Goal: Information Seeking & Learning: Compare options

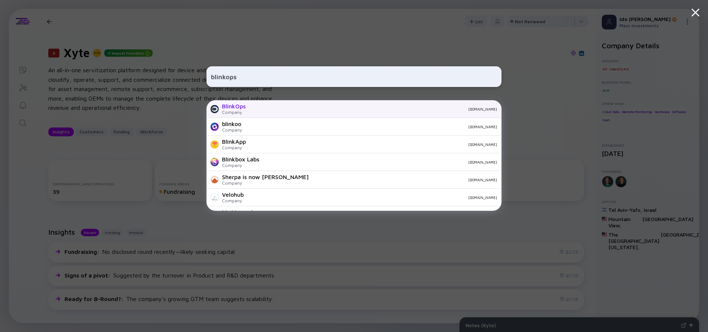
type input "blinkops"
click at [233, 106] on div "BlinkOps" at bounding box center [234, 106] width 24 height 7
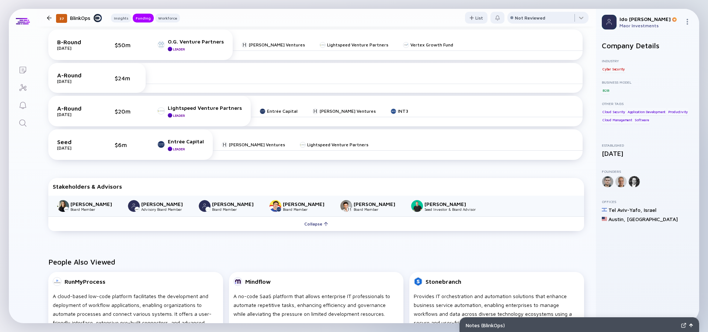
scroll to position [277, 0]
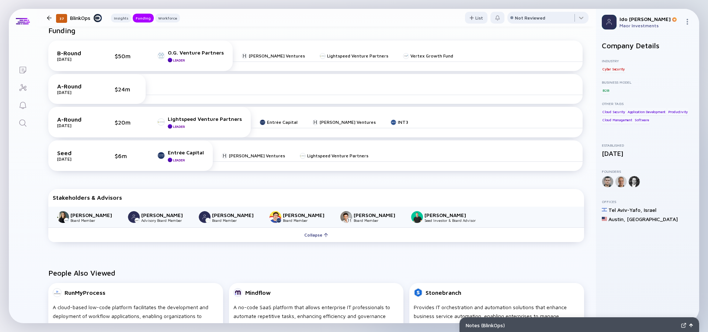
click at [25, 125] on icon "Search" at bounding box center [22, 123] width 9 height 9
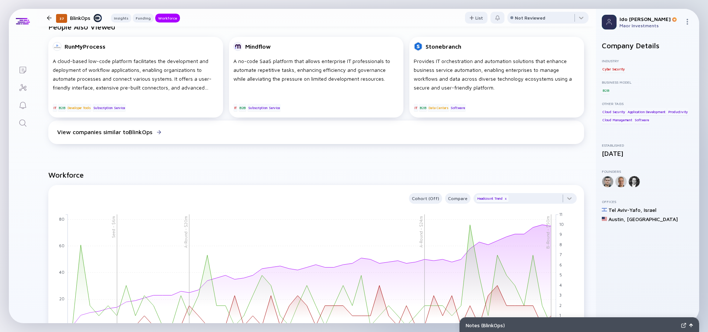
scroll to position [564, 0]
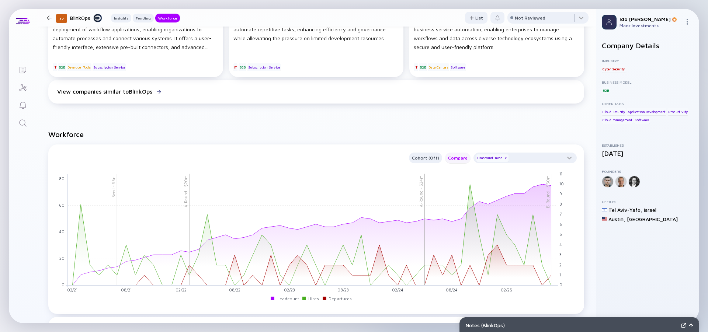
click at [457, 161] on div "Compare" at bounding box center [457, 158] width 25 height 8
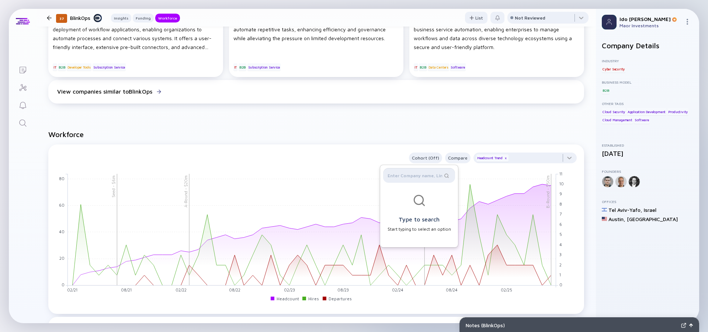
click at [410, 175] on input "text" at bounding box center [414, 175] width 55 height 7
type input "כ"
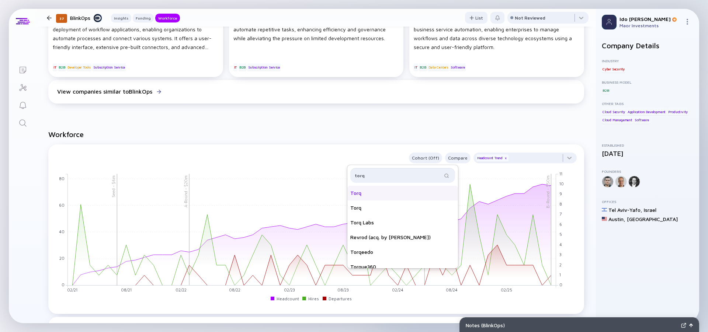
type input "torq"
click at [400, 195] on div "Torq" at bounding box center [402, 193] width 111 height 15
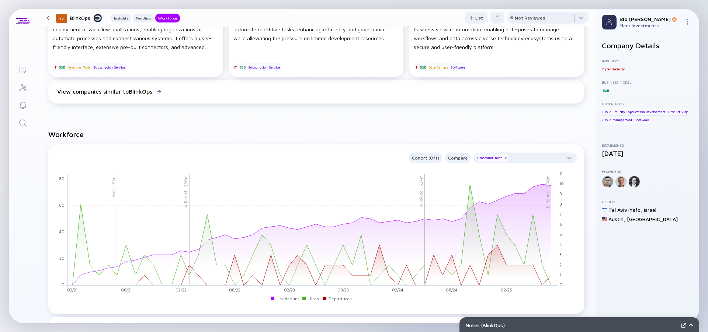
click at [400, 195] on rect at bounding box center [312, 230] width 488 height 112
click at [554, 164] on div at bounding box center [524, 160] width 103 height 15
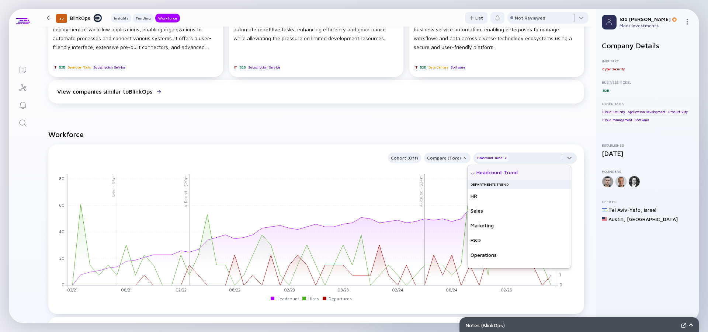
click at [559, 160] on div at bounding box center [524, 160] width 103 height 15
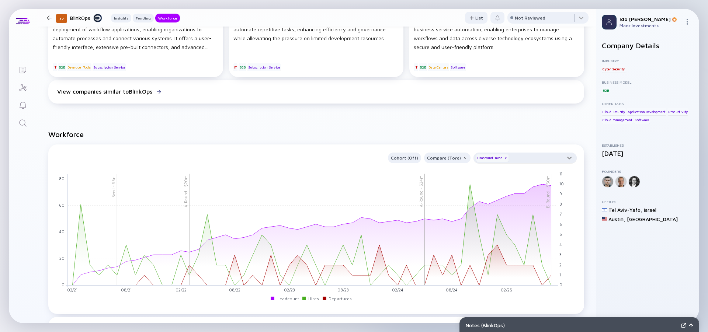
click at [559, 160] on div at bounding box center [524, 160] width 103 height 15
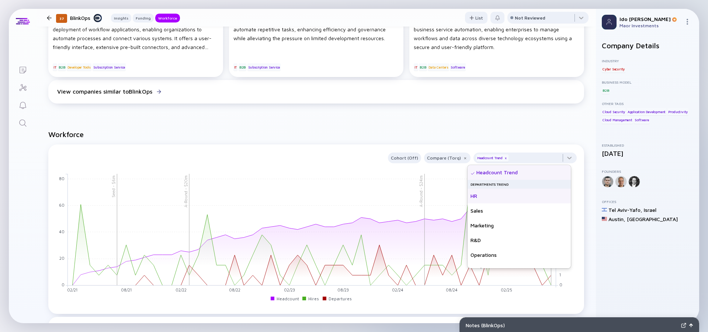
click at [496, 194] on div "HR" at bounding box center [518, 196] width 103 height 15
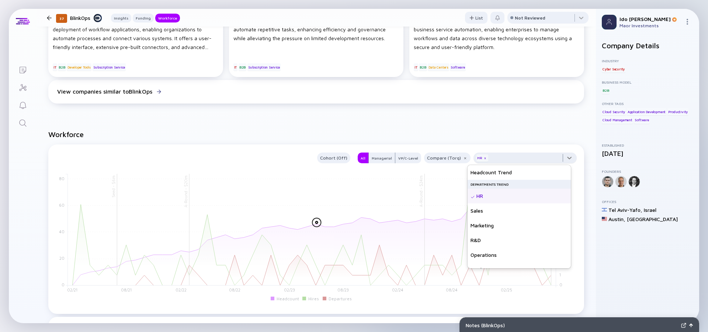
click at [567, 158] on div at bounding box center [524, 160] width 103 height 15
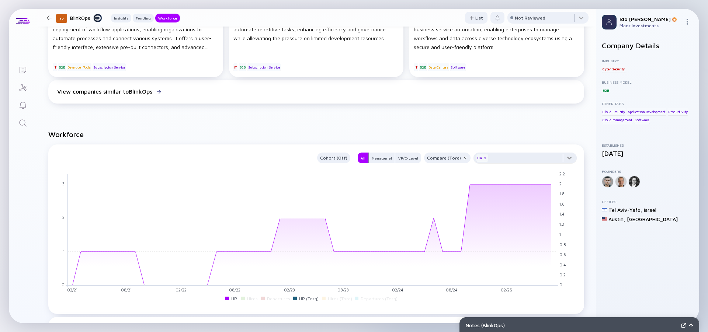
click at [567, 158] on div at bounding box center [524, 160] width 103 height 15
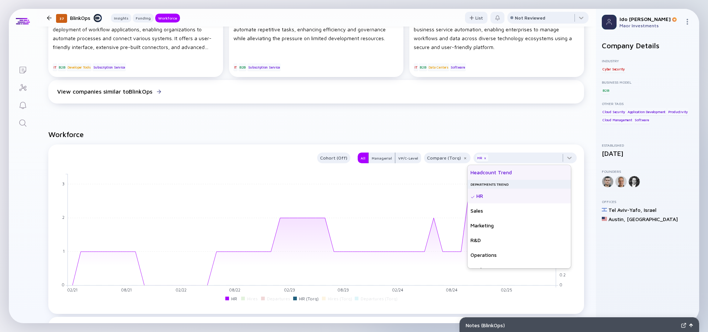
click at [519, 175] on div "Headcount Trend" at bounding box center [518, 172] width 103 height 15
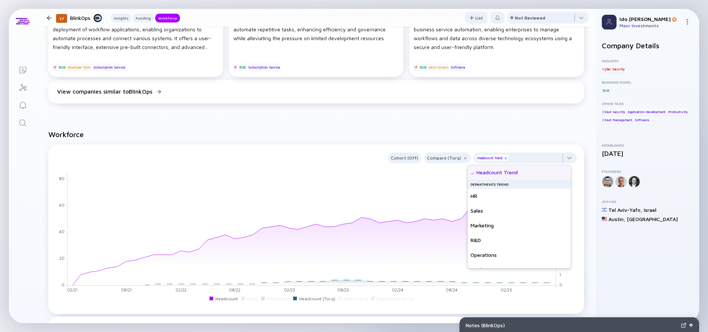
click at [493, 138] on h2 "Workforce" at bounding box center [316, 134] width 536 height 8
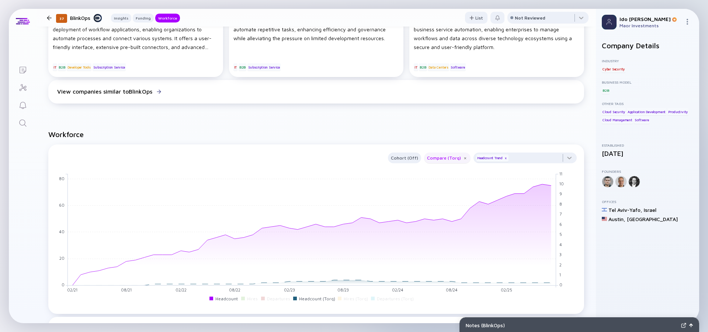
click at [443, 158] on div "Compare (Torq)" at bounding box center [447, 158] width 46 height 8
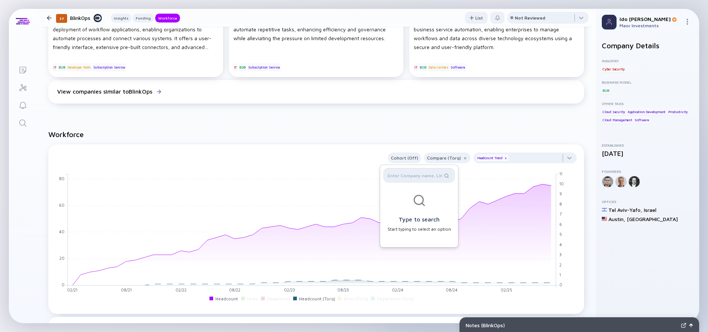
click at [417, 176] on input "text" at bounding box center [414, 175] width 55 height 7
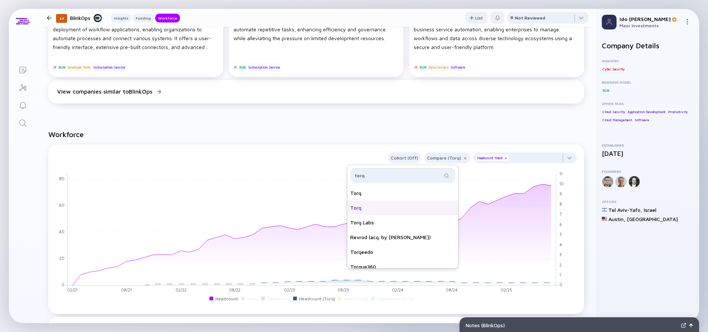
type input "torq"
click at [361, 211] on div "Torq" at bounding box center [355, 207] width 11 height 7
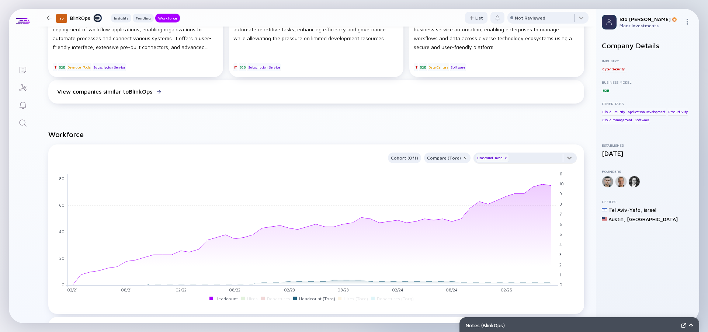
click at [559, 160] on div at bounding box center [524, 160] width 103 height 15
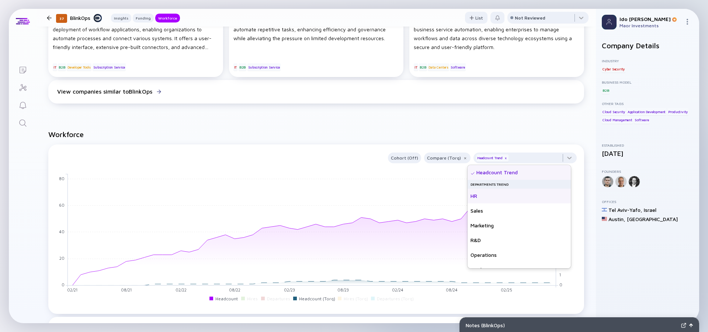
click at [512, 200] on div "HR" at bounding box center [518, 196] width 103 height 15
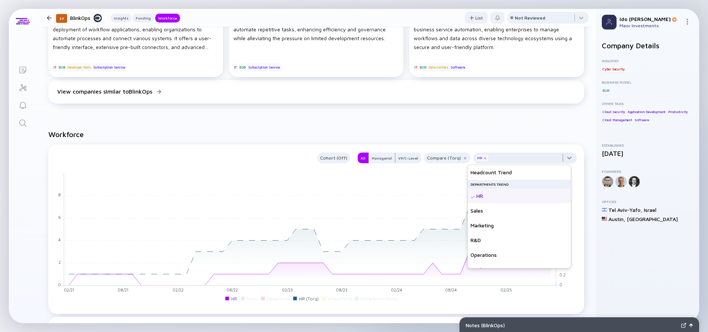
click at [562, 157] on div at bounding box center [524, 160] width 103 height 15
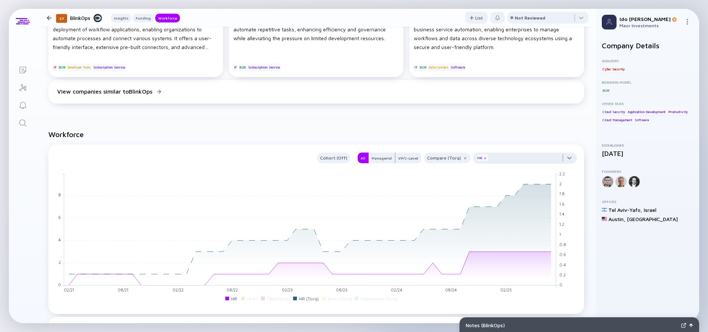
click at [566, 158] on div at bounding box center [524, 160] width 103 height 15
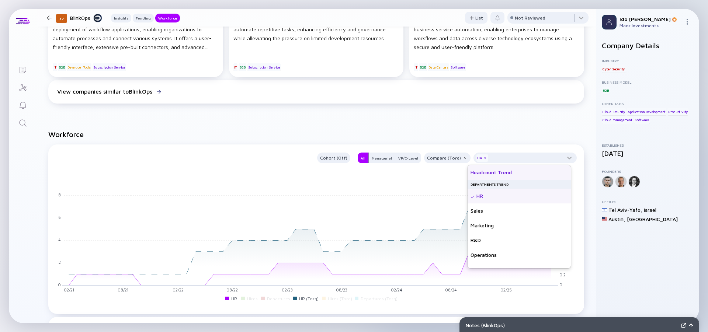
click at [521, 173] on div "Headcount Trend" at bounding box center [518, 172] width 103 height 15
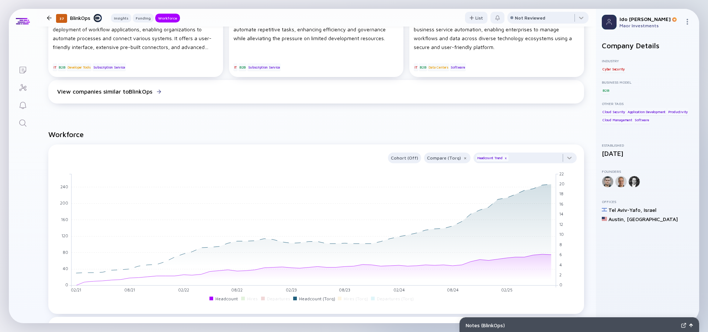
scroll to position [0, 0]
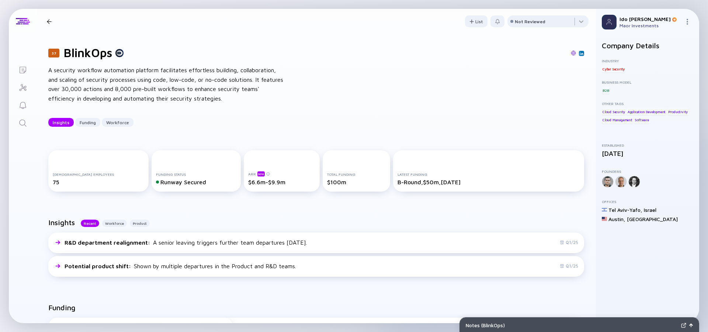
click at [25, 128] on div "Search" at bounding box center [22, 124] width 9 height 10
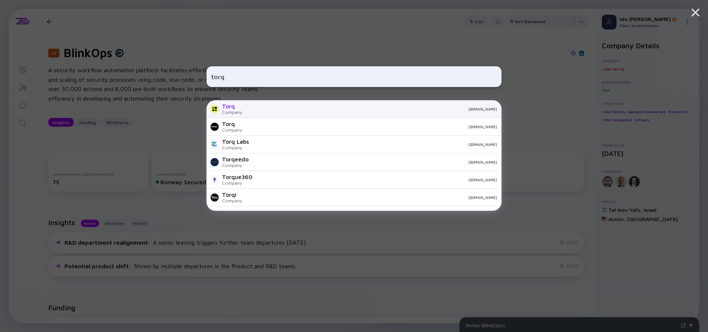
type input "torq"
click at [234, 108] on div "Torq" at bounding box center [232, 106] width 20 height 7
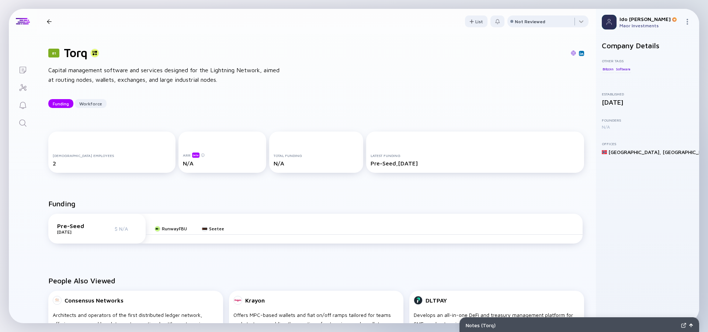
click at [25, 123] on icon "Search" at bounding box center [22, 123] width 9 height 9
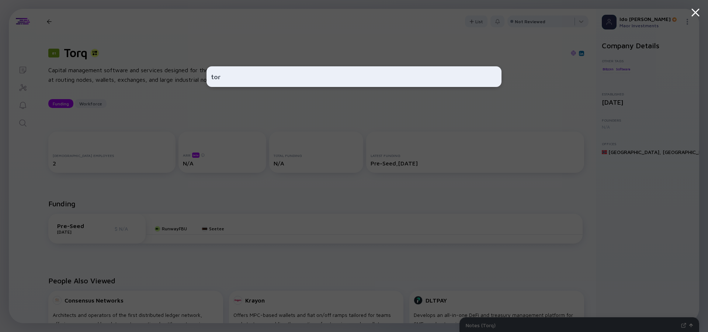
type input "torq"
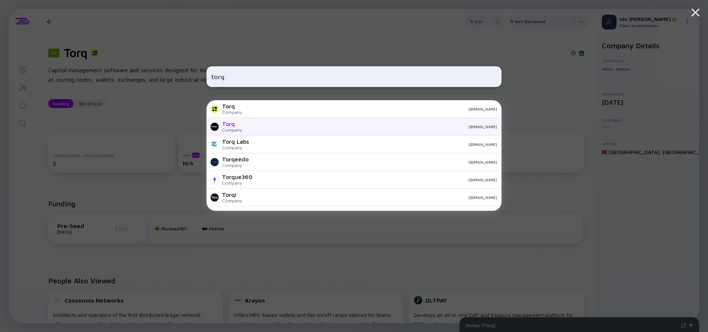
click at [236, 125] on div "Torq" at bounding box center [232, 124] width 20 height 7
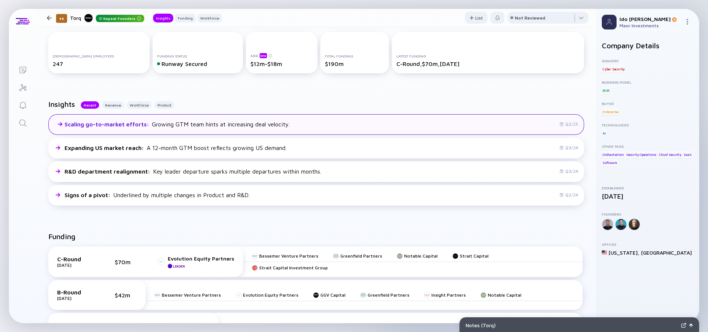
scroll to position [199, 0]
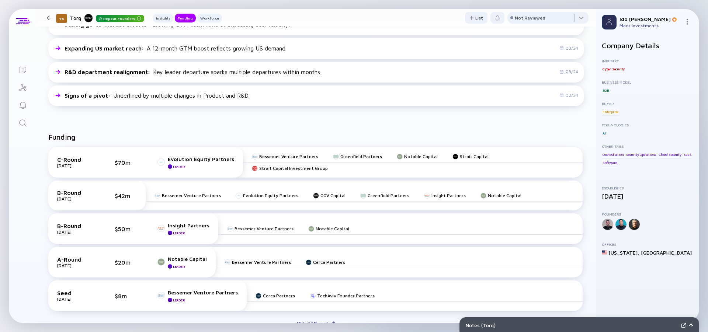
click at [22, 121] on icon "Search" at bounding box center [22, 123] width 9 height 9
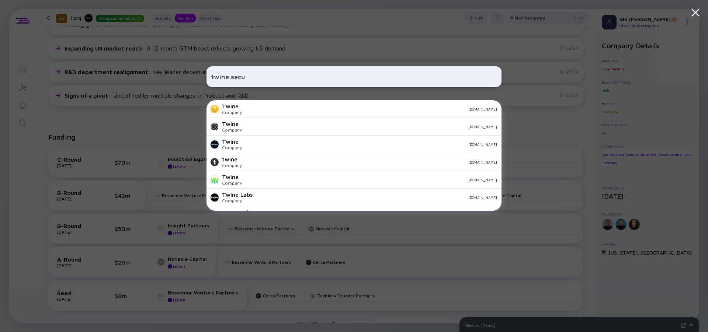
type input "twine secur"
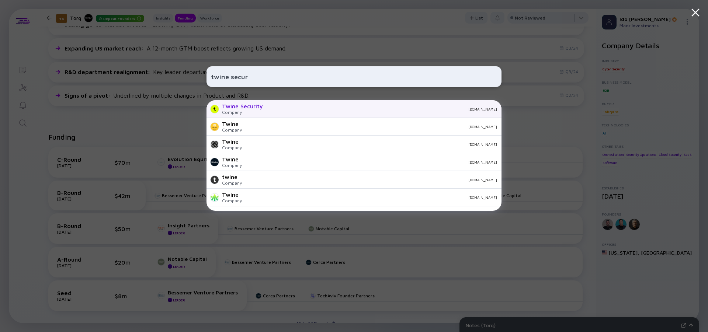
click at [250, 108] on div "Twine Security" at bounding box center [242, 106] width 41 height 7
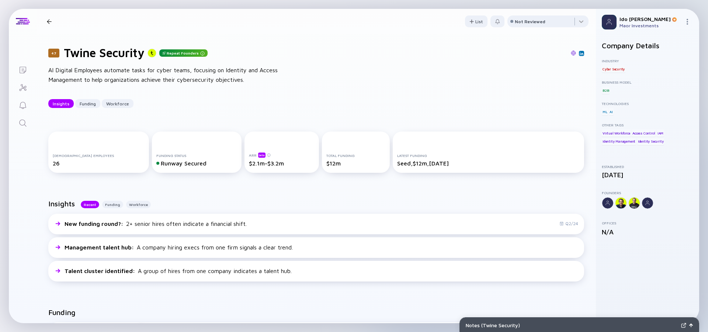
click at [26, 126] on icon "Search" at bounding box center [22, 122] width 7 height 7
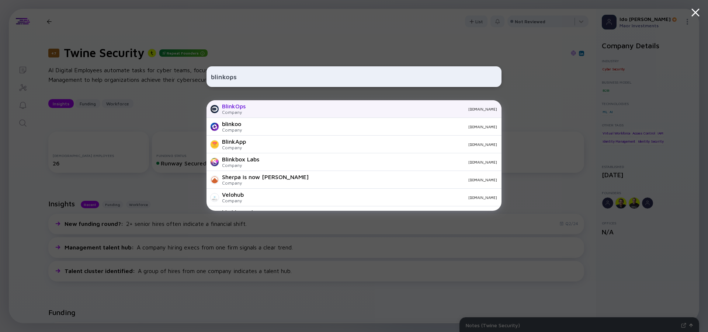
type input "blinkops"
click at [237, 103] on div "BlinkOps Company [DOMAIN_NAME]" at bounding box center [353, 109] width 295 height 18
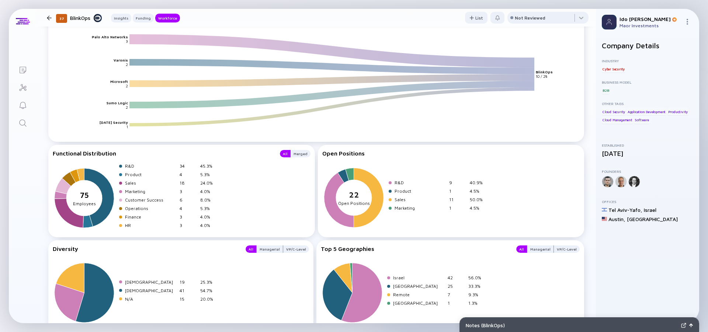
scroll to position [1140, 0]
